Goal: Task Accomplishment & Management: Complete application form

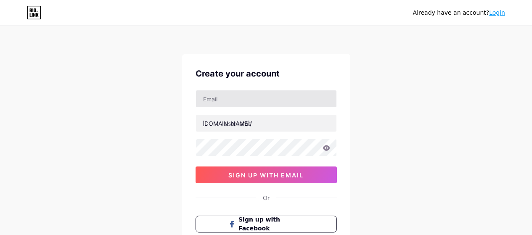
click at [236, 96] on input "text" at bounding box center [266, 98] width 140 height 17
type input "[PERSON_NAME][EMAIL_ADDRESS][PERSON_NAME][DOMAIN_NAME]"
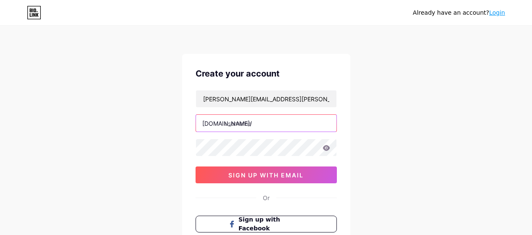
click at [248, 125] on input "text" at bounding box center [266, 123] width 140 height 17
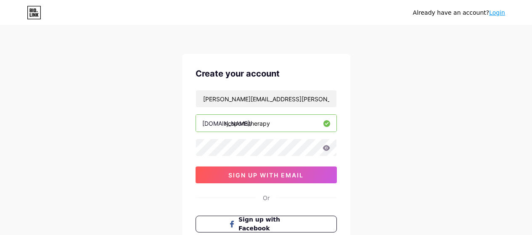
type input "rjcsportstherapy"
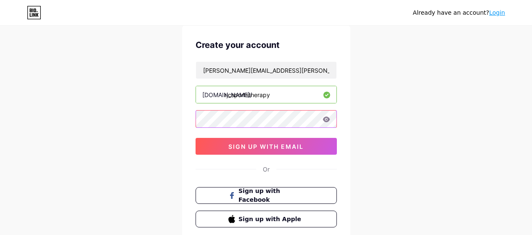
scroll to position [42, 0]
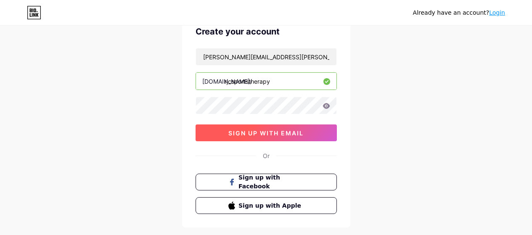
click at [275, 133] on span "sign up with email" at bounding box center [265, 133] width 75 height 7
click at [309, 132] on button "sign up with email" at bounding box center [266, 132] width 141 height 17
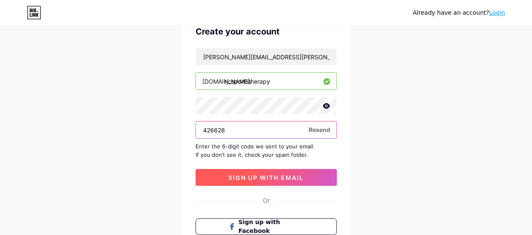
type input "426628"
click at [284, 179] on span "sign up with email" at bounding box center [265, 177] width 75 height 7
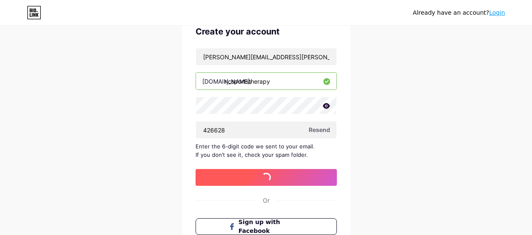
click at [284, 179] on span "sign up with email" at bounding box center [265, 177] width 75 height 7
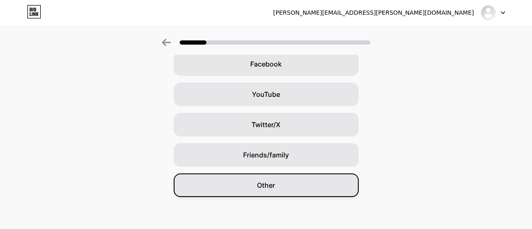
scroll to position [134, 0]
click at [264, 187] on span "Other" at bounding box center [266, 183] width 18 height 10
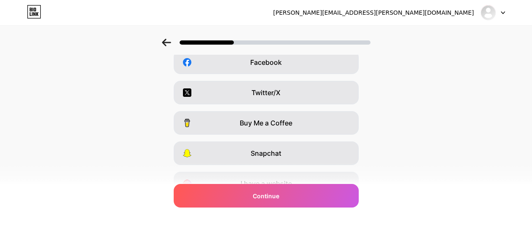
scroll to position [0, 0]
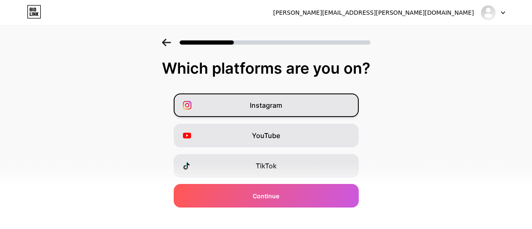
click at [299, 100] on div "Instagram" at bounding box center [266, 105] width 185 height 24
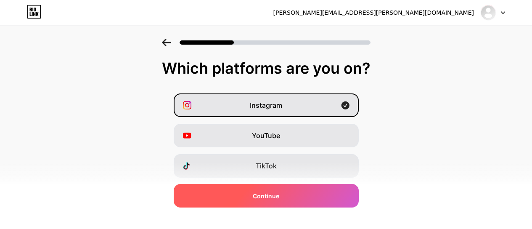
click at [290, 193] on div "Continue" at bounding box center [266, 196] width 185 height 24
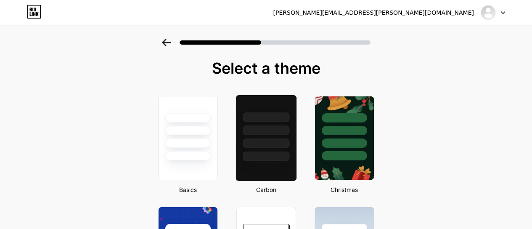
click at [274, 131] on div at bounding box center [266, 130] width 47 height 10
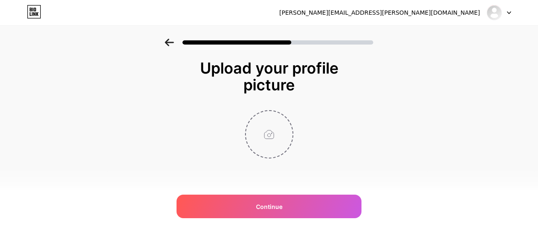
click at [273, 142] on input "file" at bounding box center [269, 134] width 47 height 47
type input "C:\fakepath\Untitled design (6).png"
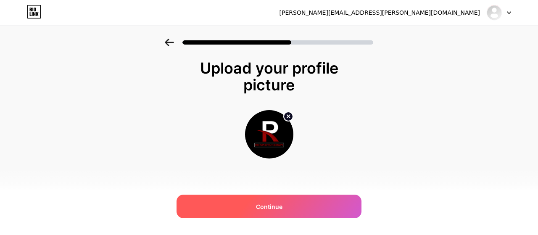
click at [281, 204] on span "Continue" at bounding box center [269, 206] width 26 height 9
click at [281, 204] on div "Continue" at bounding box center [269, 207] width 185 height 24
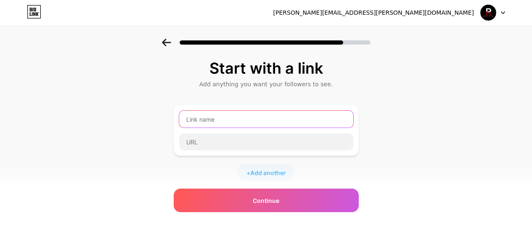
click at [255, 118] on input "text" at bounding box center [266, 119] width 174 height 17
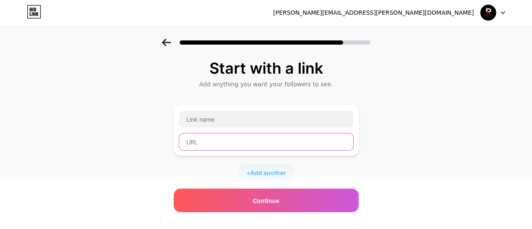
click at [219, 144] on input "text" at bounding box center [266, 141] width 174 height 17
paste input "rjcsportstherapy.co.uk"
click at [187, 143] on input "rjcsportstherapy.co.uk" at bounding box center [266, 141] width 174 height 17
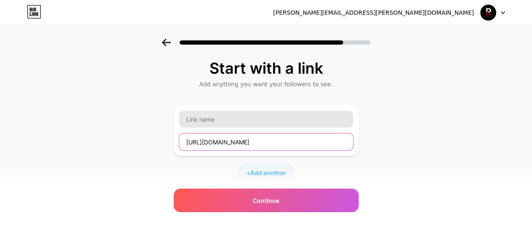
type input "https://www.rjcsportstherapy.co.uk"
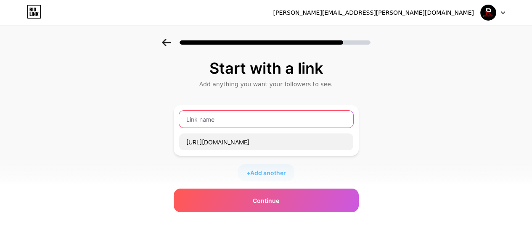
click at [265, 125] on input "text" at bounding box center [266, 119] width 174 height 17
type input "Website"
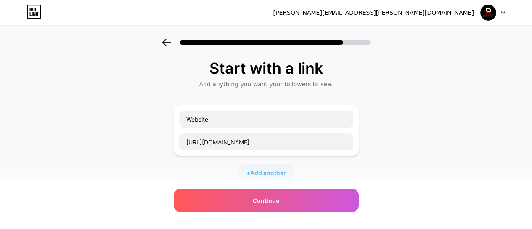
click at [269, 173] on span "Add another" at bounding box center [268, 172] width 36 height 9
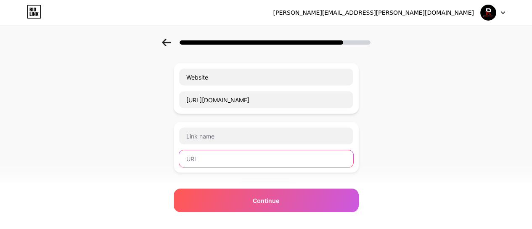
click at [230, 163] on input "text" at bounding box center [266, 158] width 174 height 17
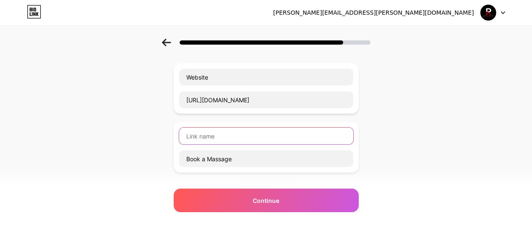
click at [226, 137] on input "text" at bounding box center [266, 135] width 174 height 17
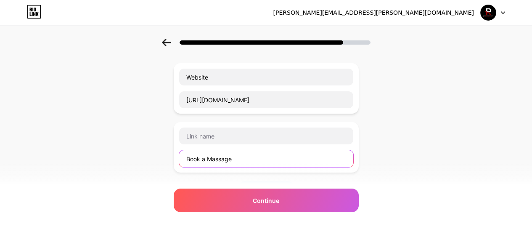
drag, startPoint x: 216, startPoint y: 156, endPoint x: 163, endPoint y: 156, distance: 53.0
click at [163, 156] on div "Start with a link Add anything you want your followers to see. Website https://…" at bounding box center [266, 174] width 532 height 354
paste input "https://tidycal.com/rjcsportstherapy"
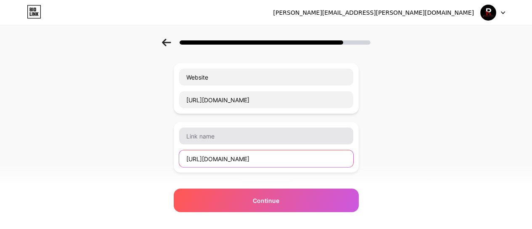
type input "https://tidycal.com/rjcsportstherapy"
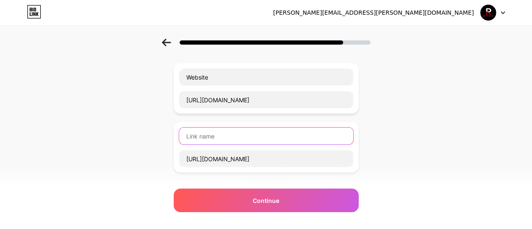
click at [209, 131] on input "text" at bounding box center [266, 135] width 174 height 17
type input "B"
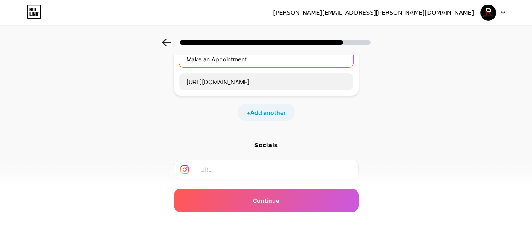
scroll to position [114, 0]
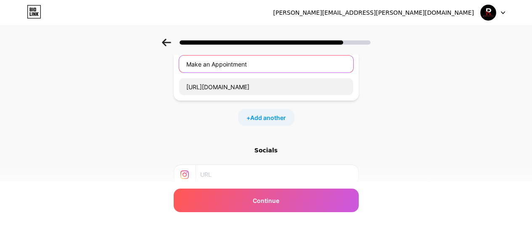
type input "Make an Appointment"
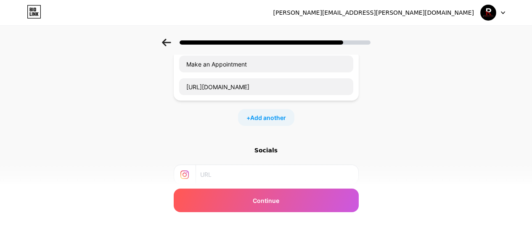
click at [272, 122] on div "+ Add another" at bounding box center [266, 117] width 56 height 17
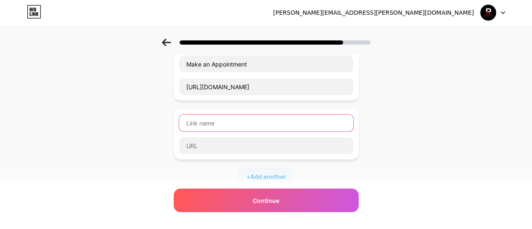
click at [241, 124] on input "text" at bounding box center [266, 122] width 174 height 17
type input "P"
click at [188, 124] on input "Coaching Session" at bounding box center [266, 122] width 174 height 17
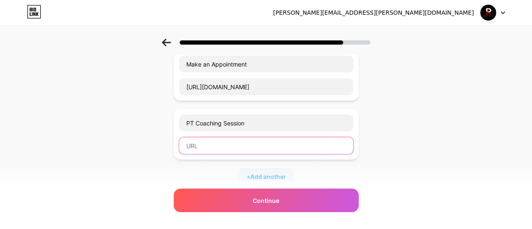
click at [217, 141] on input "text" at bounding box center [266, 145] width 174 height 17
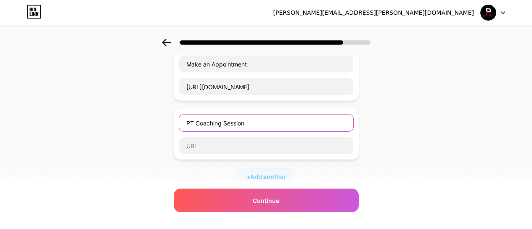
click at [282, 119] on input "PT Coaching Session" at bounding box center [266, 122] width 174 height 17
type input "PT Coaching Session (coming soon)"
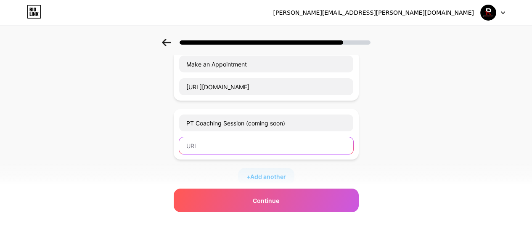
click at [270, 143] on input "text" at bounding box center [266, 145] width 174 height 17
paste input "https://rjcsportstherapy.co.uk/personal-training/"
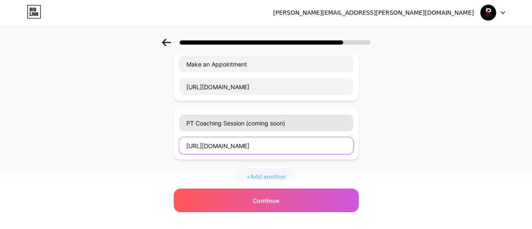
type input "https://rjcsportstherapy.co.uk/personal-training/"
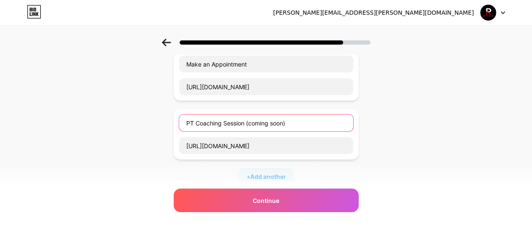
click at [190, 122] on input "PT Coaching Session (coming soon)" at bounding box center [266, 122] width 174 height 17
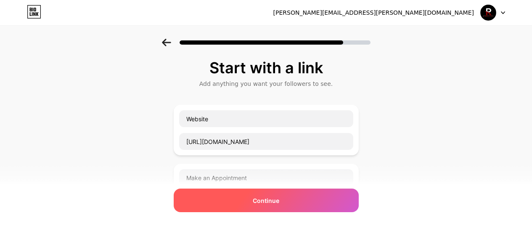
scroll to position [0, 0]
type input "Online PT Coaching Session (coming soon)"
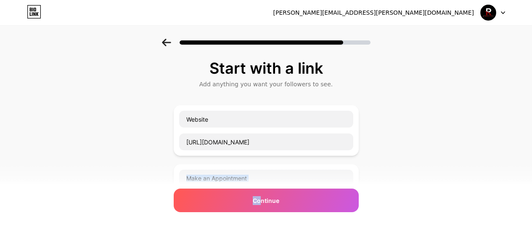
drag, startPoint x: 265, startPoint y: 200, endPoint x: 456, endPoint y: 157, distance: 195.3
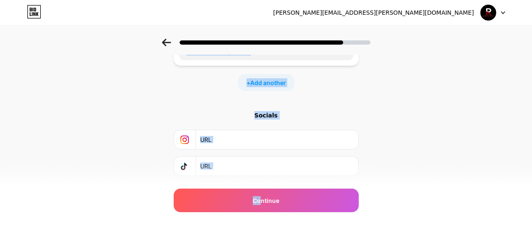
scroll to position [252, 0]
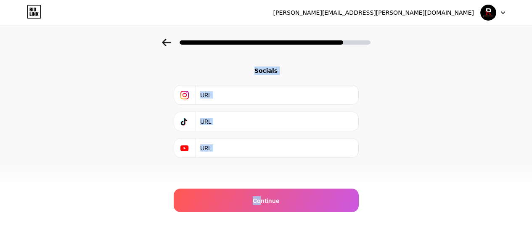
click at [225, 96] on input "text" at bounding box center [276, 94] width 153 height 19
type input "www.instagram.com/rjcsportstherapy"
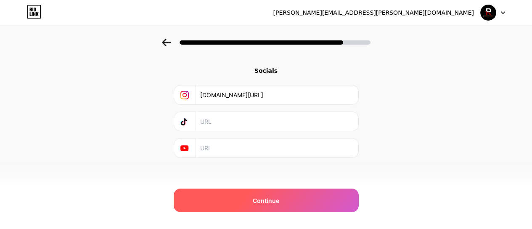
click at [270, 203] on span "Continue" at bounding box center [266, 200] width 26 height 9
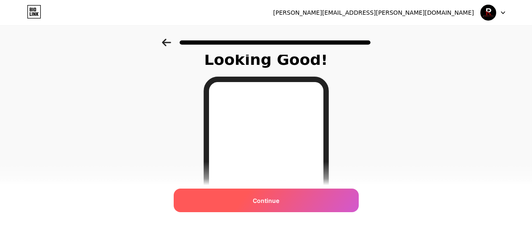
scroll to position [0, 0]
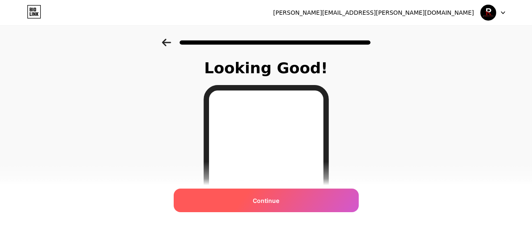
click at [275, 204] on span "Continue" at bounding box center [266, 200] width 26 height 9
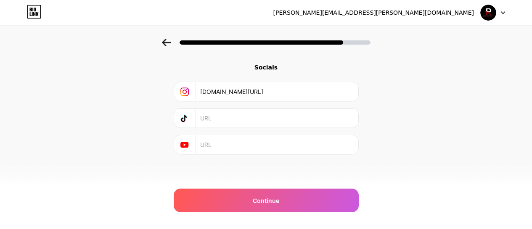
scroll to position [257, 0]
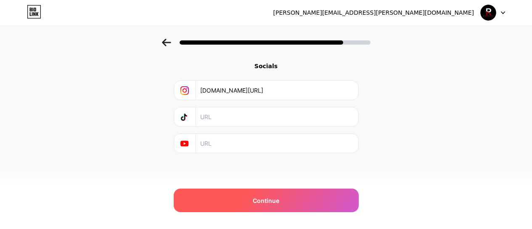
click at [296, 197] on div "Continue" at bounding box center [266, 200] width 185 height 24
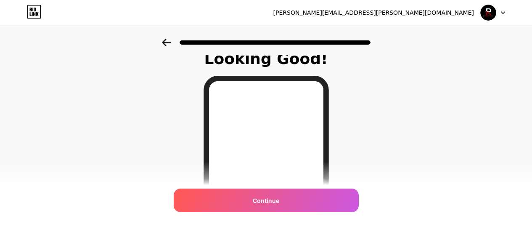
scroll to position [0, 0]
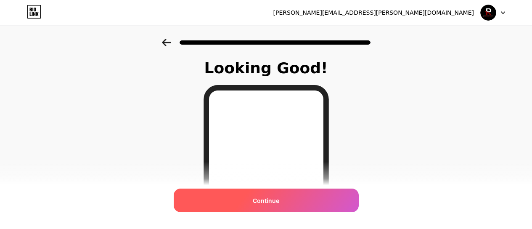
click at [297, 197] on div "Continue" at bounding box center [266, 200] width 185 height 24
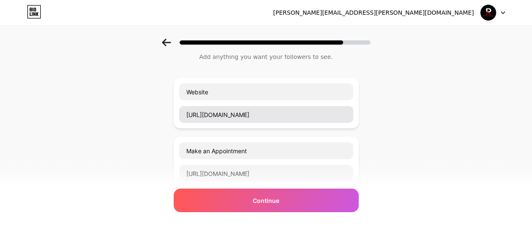
scroll to position [42, 0]
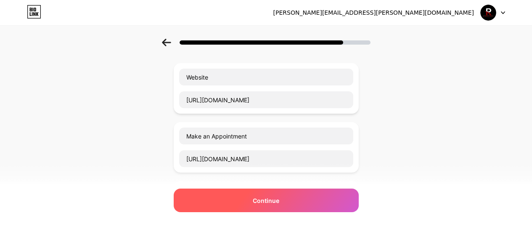
click at [246, 199] on div "Continue" at bounding box center [266, 200] width 185 height 24
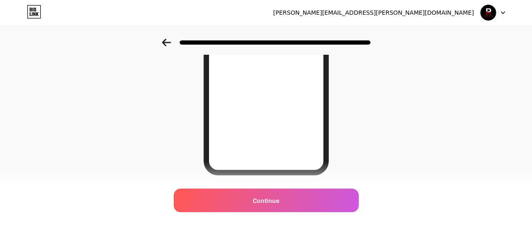
scroll to position [194, 0]
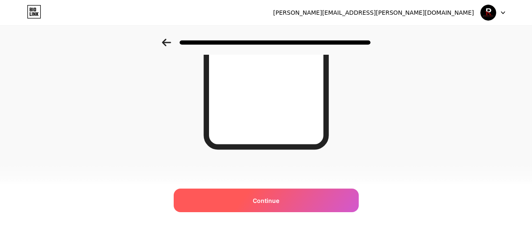
click at [292, 200] on div "Continue" at bounding box center [266, 200] width 185 height 24
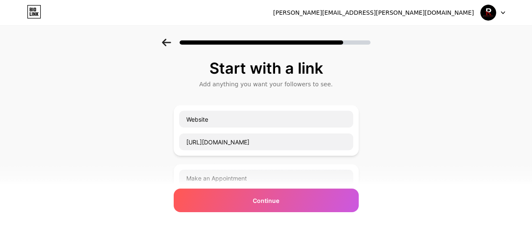
click at [507, 11] on div "[PERSON_NAME][EMAIL_ADDRESS][PERSON_NAME][DOMAIN_NAME] Logout" at bounding box center [266, 12] width 532 height 15
click at [502, 12] on icon at bounding box center [503, 12] width 4 height 3
click at [490, 16] on img at bounding box center [488, 13] width 16 height 16
click at [423, 12] on div "[PERSON_NAME][EMAIL_ADDRESS][PERSON_NAME][DOMAIN_NAME]" at bounding box center [373, 12] width 201 height 9
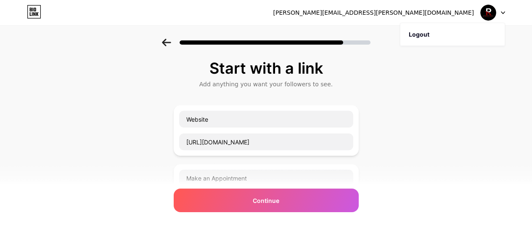
click at [28, 13] on icon at bounding box center [34, 11] width 14 height 13
click at [159, 41] on div at bounding box center [266, 39] width 532 height 29
click at [165, 43] on icon at bounding box center [166, 43] width 9 height 8
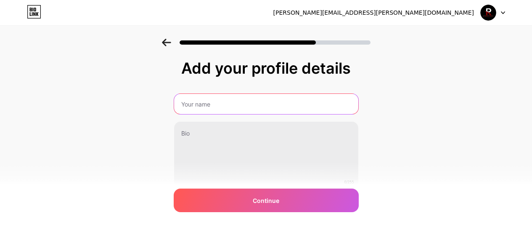
click at [211, 111] on input "text" at bounding box center [266, 104] width 184 height 20
type input "Rob Cullen"
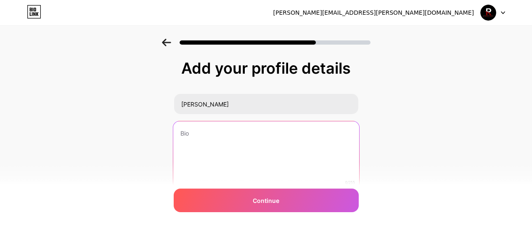
click at [233, 138] on textarea at bounding box center [266, 155] width 186 height 69
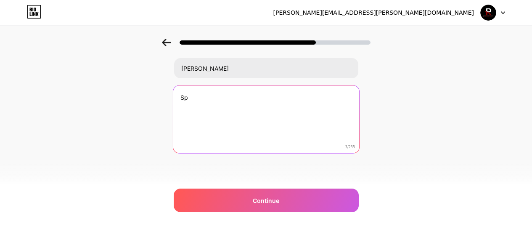
type textarea "S"
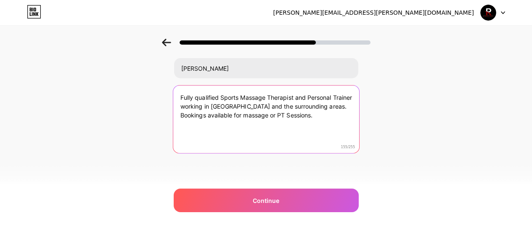
drag, startPoint x: 279, startPoint y: 118, endPoint x: 272, endPoint y: 119, distance: 6.8
click at [272, 119] on textarea "Fully qualified Sports Massage Therapist and Personal Trainer working in Grimsb…" at bounding box center [266, 119] width 186 height 69
click at [309, 115] on textarea "Fully qualified Sports Massage Therapist and Personal Trainer working in Grimsb…" at bounding box center [266, 119] width 186 height 69
click at [243, 126] on textarea "Fully qualified Sports Massage Therapist and Personal Trainer working in Grimsb…" at bounding box center [266, 119] width 186 height 69
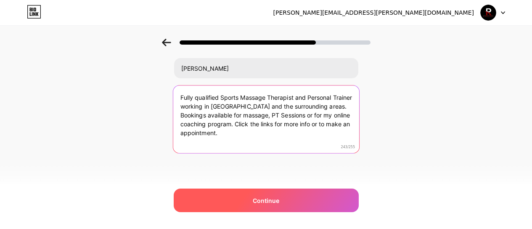
type textarea "Fully qualified Sports Massage Therapist and Personal Trainer working in Grimsb…"
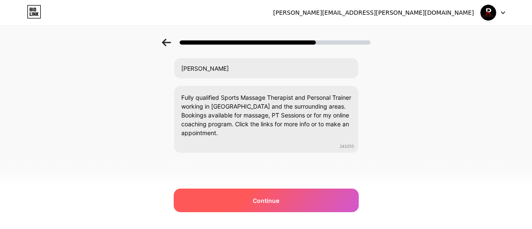
click at [246, 199] on div "Continue" at bounding box center [266, 200] width 185 height 24
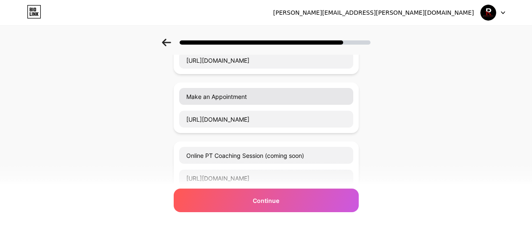
scroll to position [126, 0]
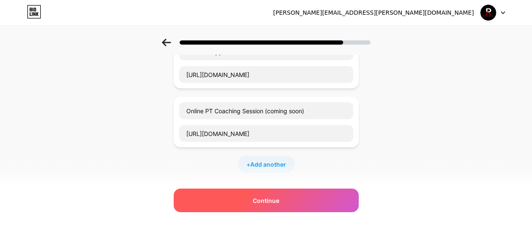
click at [267, 200] on span "Continue" at bounding box center [266, 200] width 26 height 9
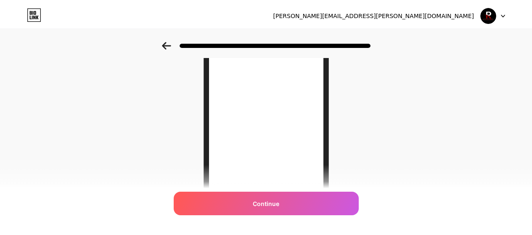
scroll to position [0, 0]
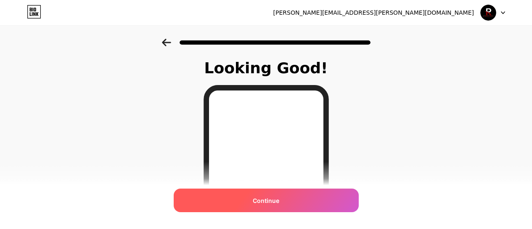
click at [276, 206] on div "Continue" at bounding box center [266, 200] width 185 height 24
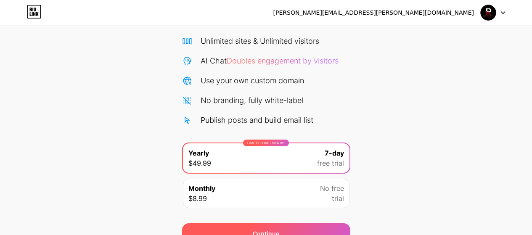
scroll to position [103, 0]
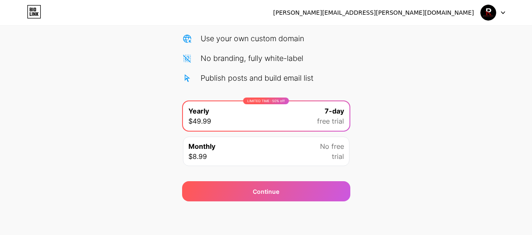
click at [391, 139] on div "Start your 7 day free trial Cancel anytime. We will send you an email 2 days be…" at bounding box center [266, 68] width 532 height 266
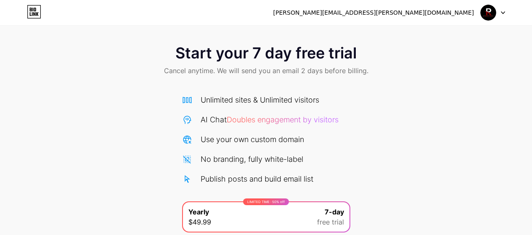
scroll to position [0, 0]
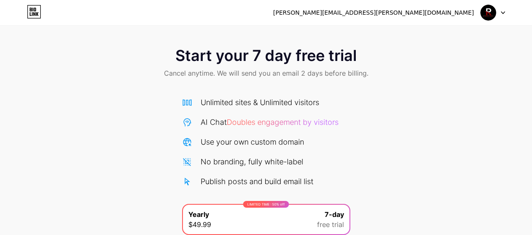
click at [453, 13] on div "[PERSON_NAME][EMAIL_ADDRESS][PERSON_NAME][DOMAIN_NAME]" at bounding box center [373, 12] width 201 height 9
click at [496, 16] on span at bounding box center [488, 13] width 16 height 16
click at [489, 16] on img at bounding box center [488, 13] width 16 height 16
click at [30, 11] on icon at bounding box center [31, 10] width 2 height 4
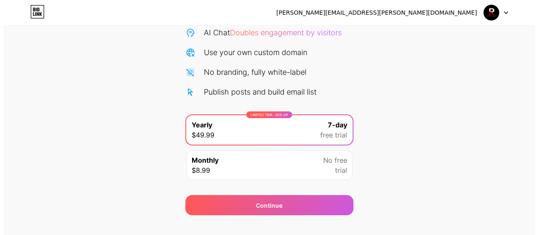
scroll to position [103, 0]
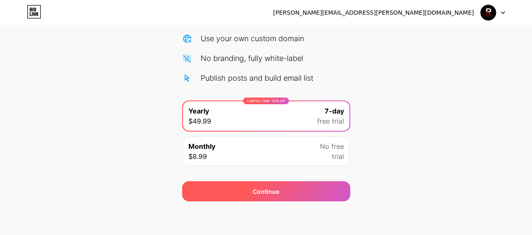
click at [293, 188] on div "Continue" at bounding box center [266, 191] width 168 height 20
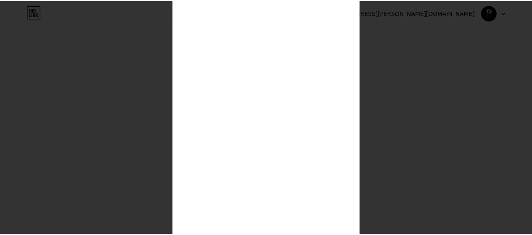
scroll to position [7, 0]
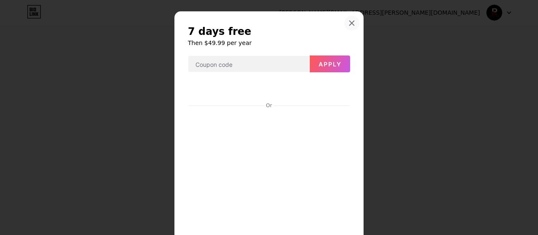
click at [349, 25] on icon at bounding box center [352, 23] width 7 height 7
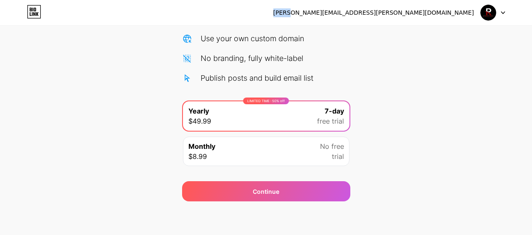
click at [349, 25] on div "[PERSON_NAME][EMAIL_ADDRESS][PERSON_NAME][DOMAIN_NAME] Logout" at bounding box center [266, 13] width 532 height 26
click at [29, 11] on icon at bounding box center [34, 11] width 14 height 13
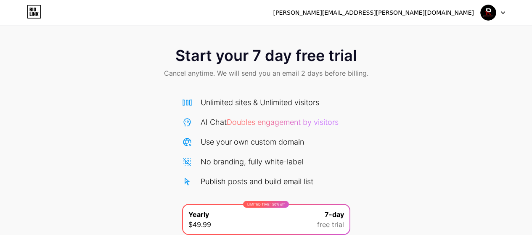
click at [317, 58] on span "Start your 7 day free trial" at bounding box center [265, 55] width 181 height 17
click at [501, 12] on icon at bounding box center [502, 13] width 3 height 2
click at [431, 37] on li "Logout" at bounding box center [452, 34] width 104 height 23
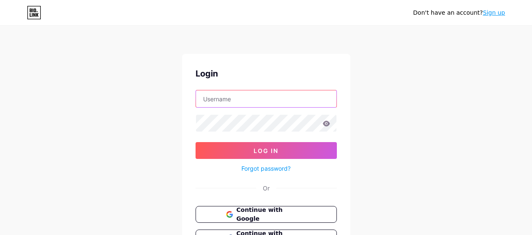
type input "[PERSON_NAME][EMAIL_ADDRESS][PERSON_NAME][DOMAIN_NAME]"
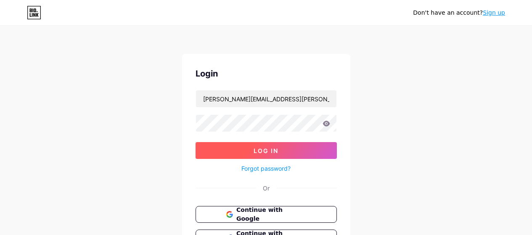
click at [259, 152] on span "Log In" at bounding box center [266, 150] width 25 height 7
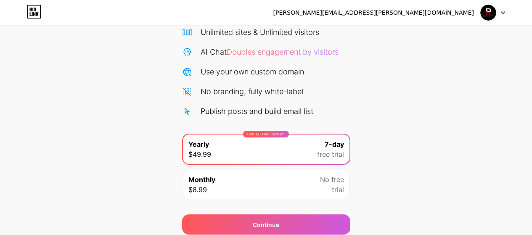
scroll to position [103, 0]
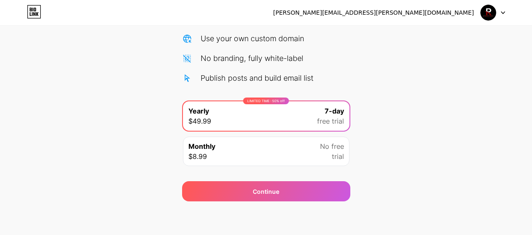
click at [505, 12] on div "[PERSON_NAME][EMAIL_ADDRESS][PERSON_NAME][DOMAIN_NAME] Logout" at bounding box center [266, 12] width 532 height 15
click at [502, 12] on icon at bounding box center [503, 12] width 4 height 3
click at [482, 16] on img at bounding box center [488, 13] width 16 height 16
click at [488, 14] on img at bounding box center [488, 13] width 16 height 16
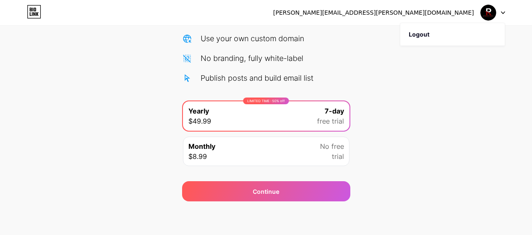
click at [435, 16] on div "[PERSON_NAME][EMAIL_ADDRESS][PERSON_NAME][DOMAIN_NAME]" at bounding box center [373, 12] width 201 height 9
